Goal: Information Seeking & Learning: Learn about a topic

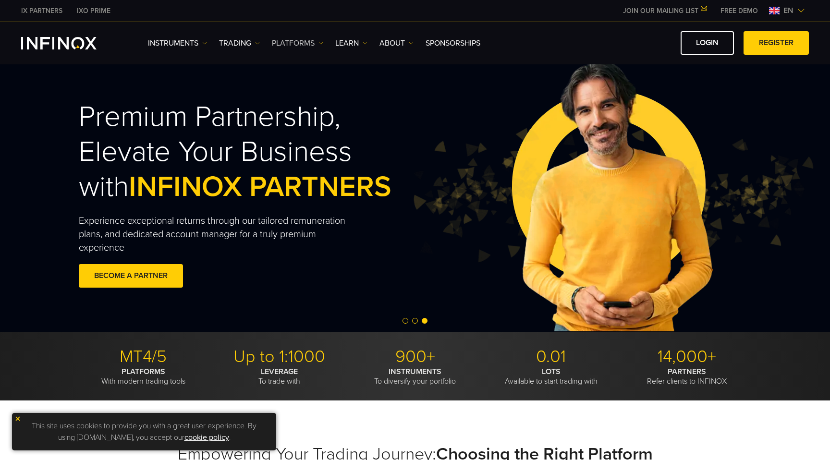
click at [318, 45] on link "PLATFORMS" at bounding box center [297, 43] width 51 height 12
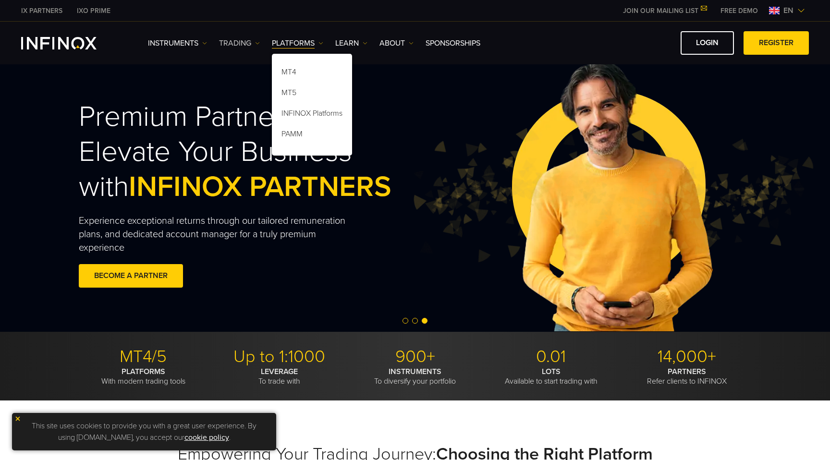
click at [248, 42] on link "TRADING" at bounding box center [239, 43] width 41 height 12
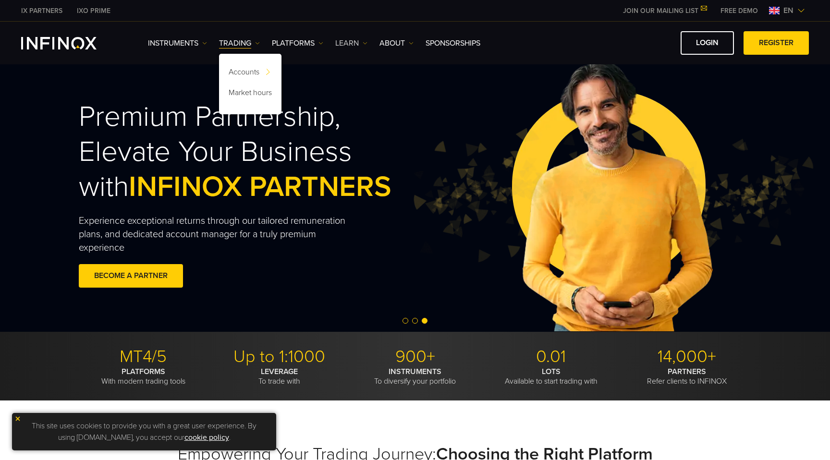
click at [352, 41] on link "Learn" at bounding box center [351, 43] width 32 height 12
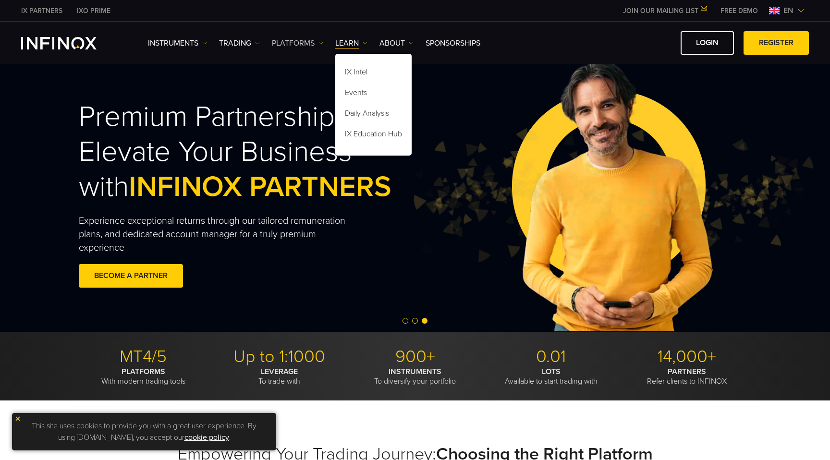
click at [306, 43] on link "PLATFORMS" at bounding box center [297, 43] width 51 height 12
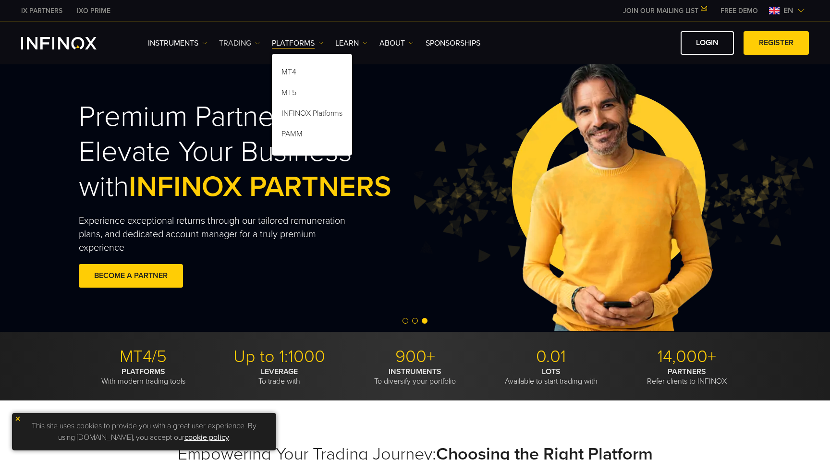
click at [251, 39] on link "TRADING" at bounding box center [239, 43] width 41 height 12
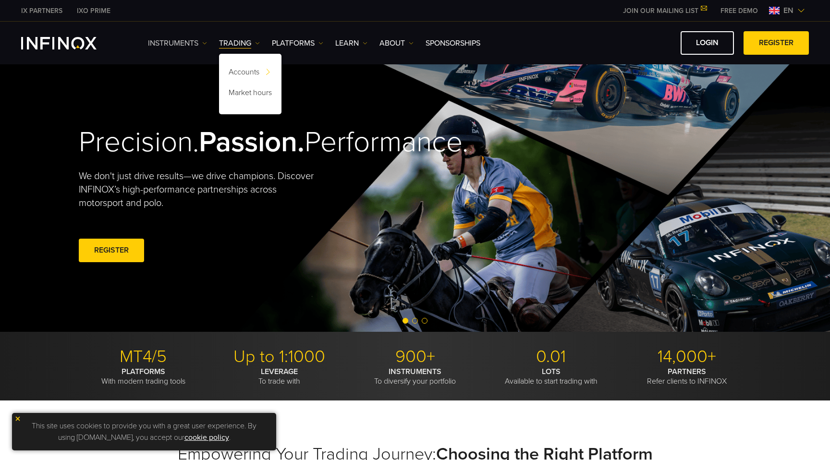
click at [197, 44] on link "Instruments" at bounding box center [177, 43] width 59 height 12
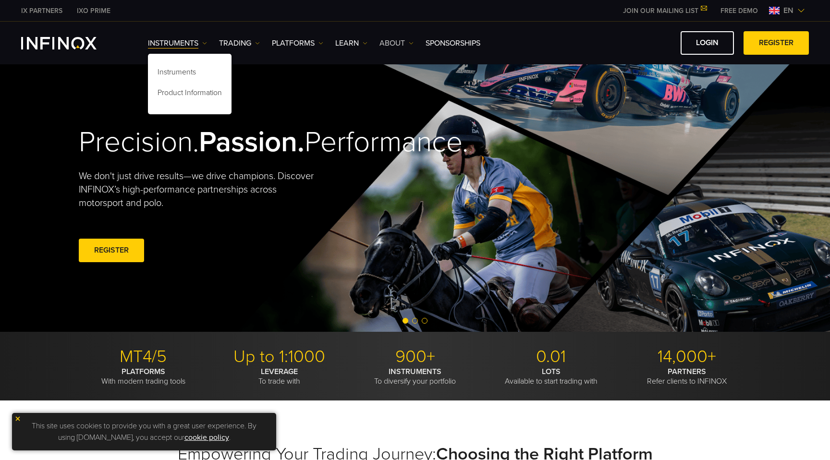
click at [413, 42] on img at bounding box center [411, 43] width 5 height 5
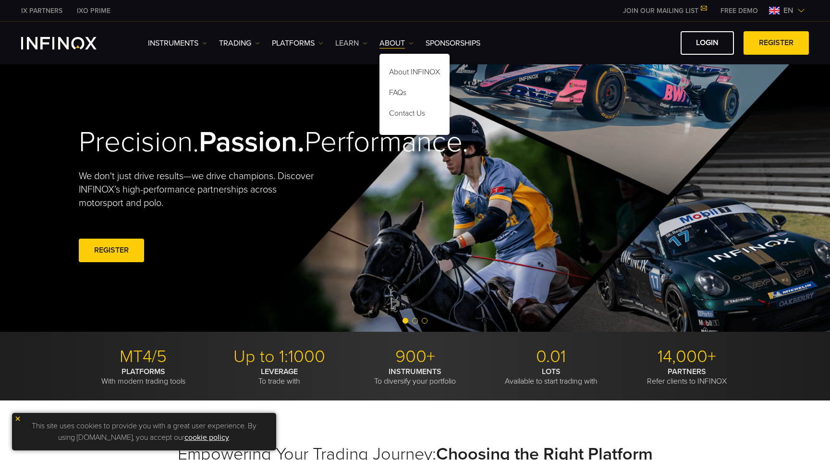
click at [364, 47] on link "Learn" at bounding box center [351, 43] width 32 height 12
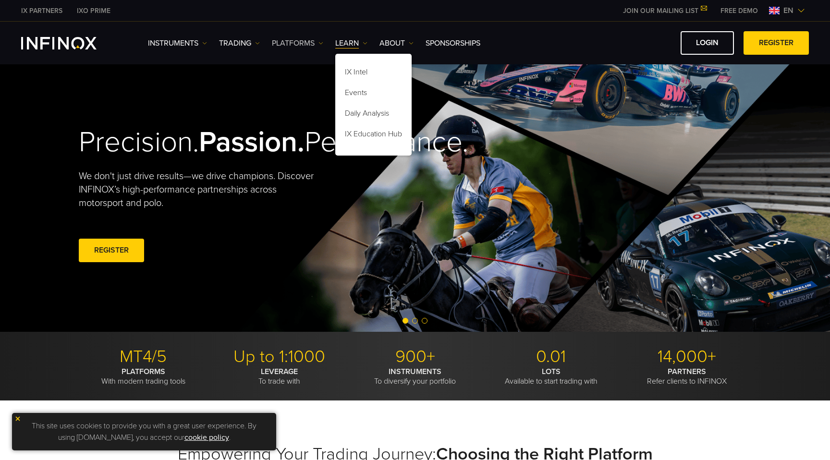
click at [318, 43] on link "PLATFORMS" at bounding box center [297, 43] width 51 height 12
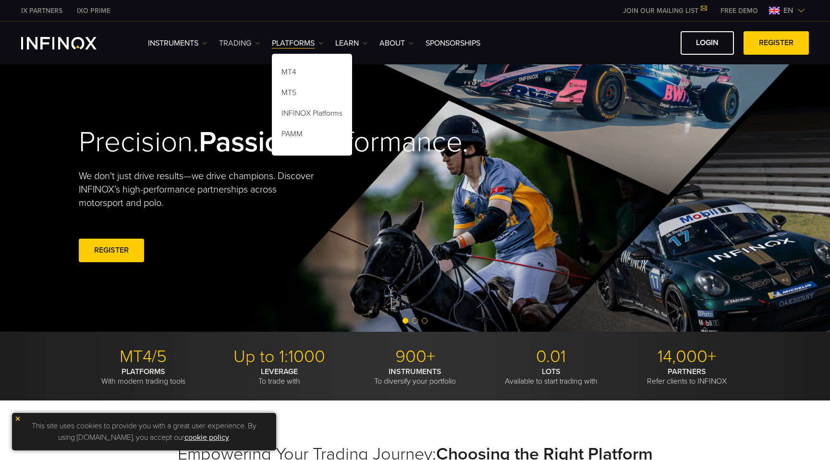
click at [257, 46] on link "TRADING" at bounding box center [239, 43] width 41 height 12
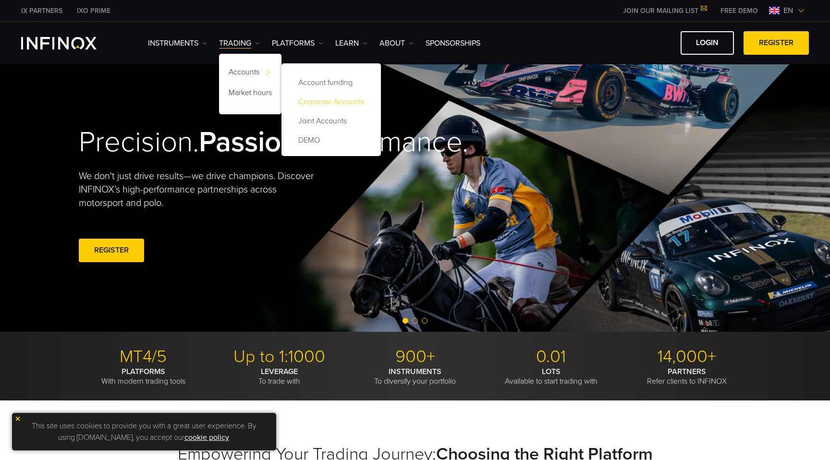
click at [317, 101] on link "Corporate Accounts" at bounding box center [331, 101] width 80 height 19
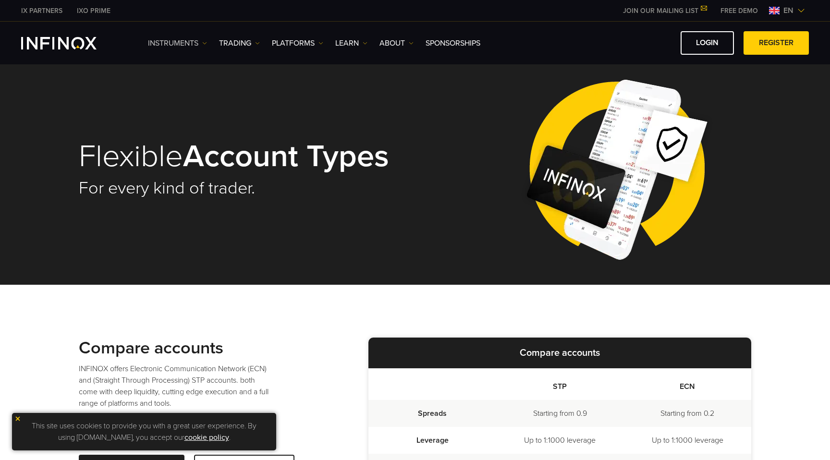
click at [202, 41] on link "Instruments" at bounding box center [177, 43] width 59 height 12
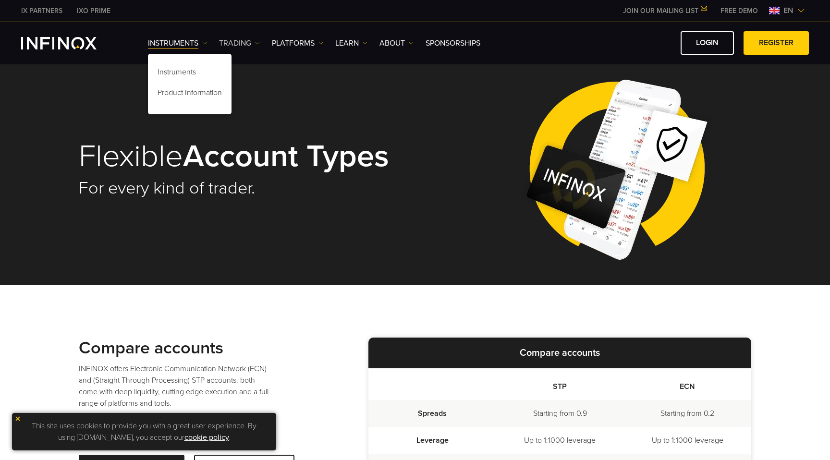
click at [251, 48] on link "TRADING" at bounding box center [239, 43] width 41 height 12
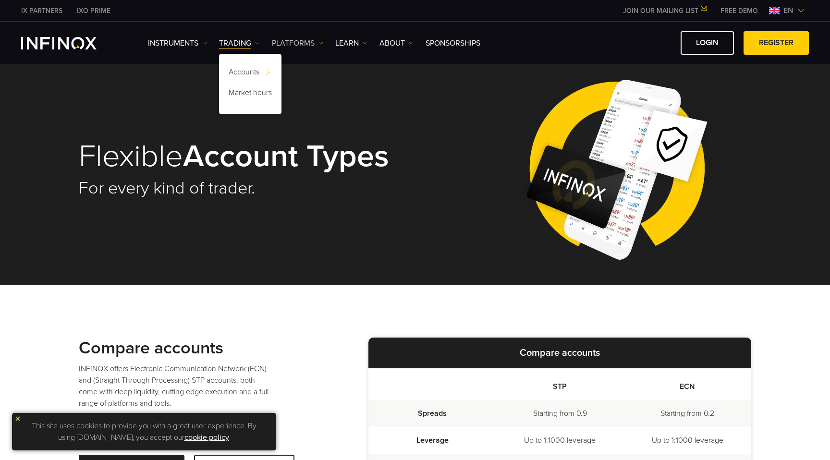
click at [285, 48] on link "PLATFORMS" at bounding box center [297, 43] width 51 height 12
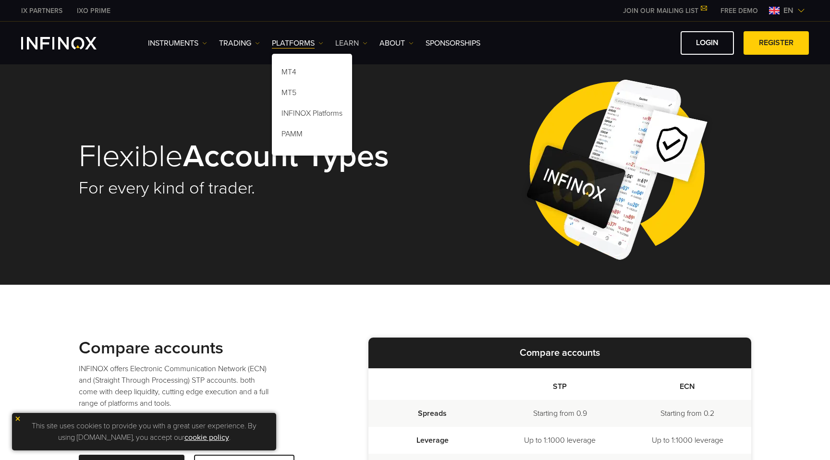
click at [339, 42] on link "Learn" at bounding box center [351, 43] width 32 height 12
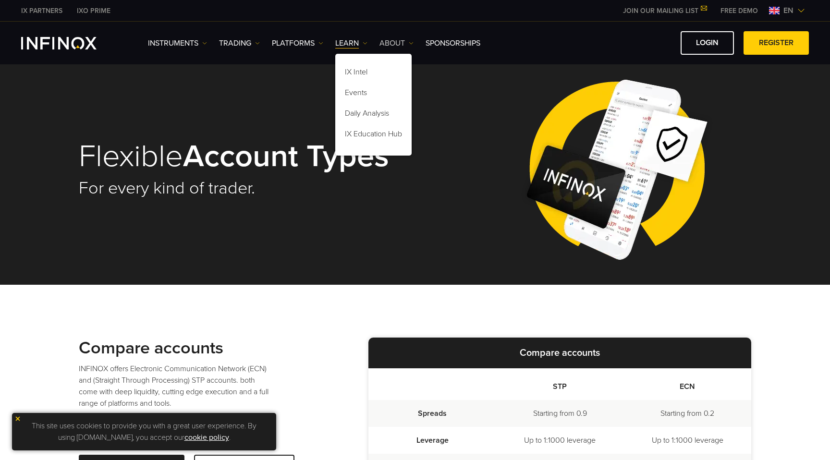
click at [397, 42] on link "ABOUT" at bounding box center [396, 43] width 34 height 12
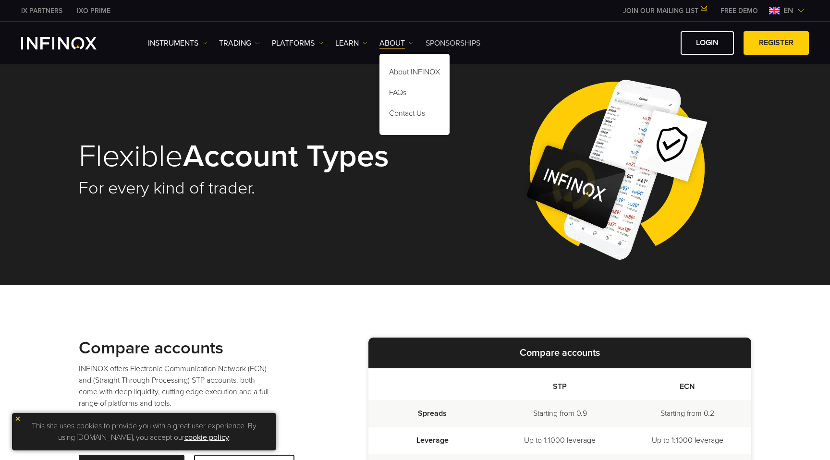
click at [450, 43] on link "SPONSORSHIPS" at bounding box center [453, 43] width 55 height 12
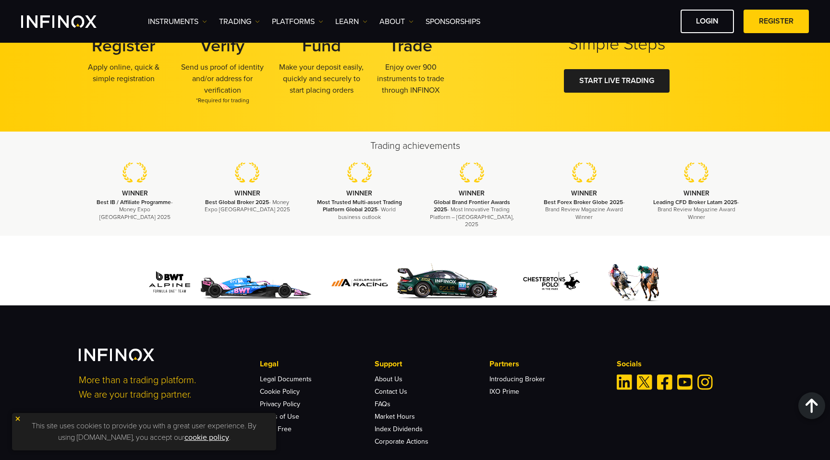
scroll to position [1627, 0]
